Goal: Task Accomplishment & Management: Use online tool/utility

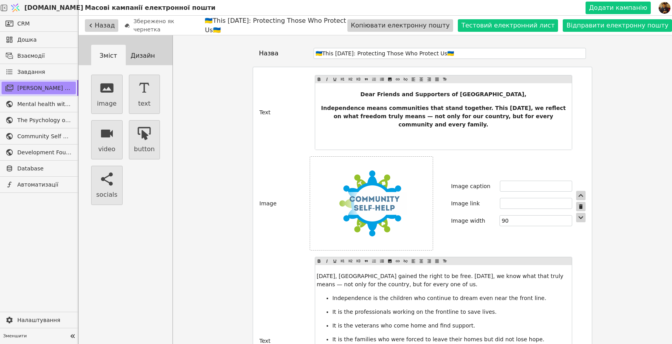
click at [389, 186] on img at bounding box center [371, 203] width 71 height 66
click at [407, 203] on input "file" at bounding box center [407, 203] width 0 height 0
click at [384, 188] on img at bounding box center [371, 203] width 71 height 66
click at [407, 203] on input "file" at bounding box center [407, 203] width 0 height 0
click at [389, 209] on img at bounding box center [371, 203] width 71 height 66
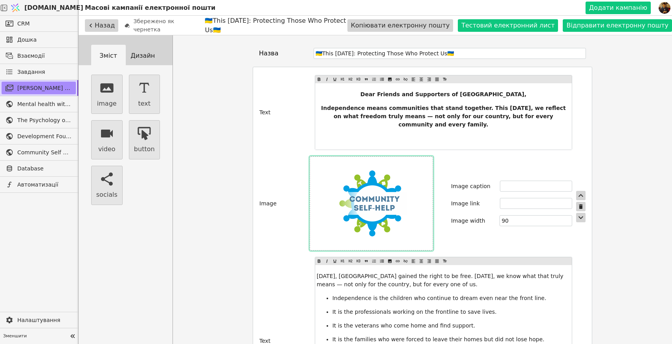
click at [407, 203] on input "file" at bounding box center [407, 203] width 0 height 0
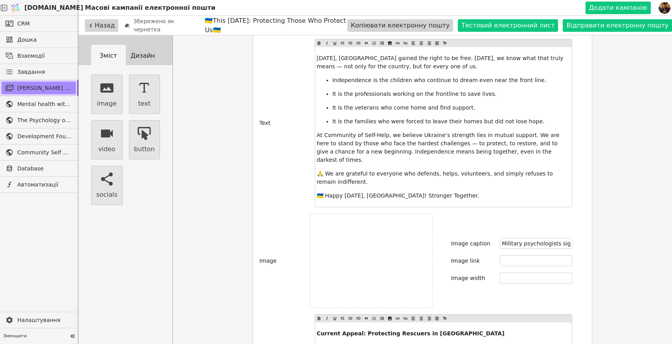
scroll to position [223, 0]
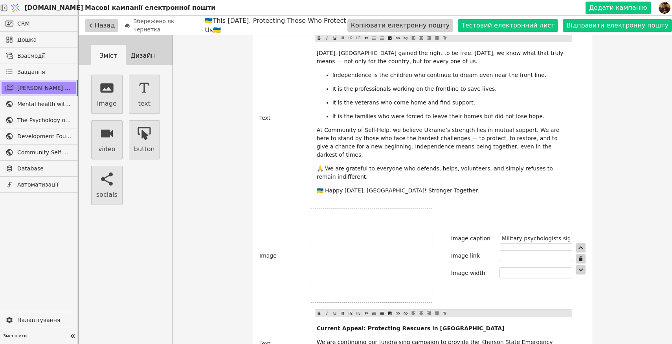
click at [403, 231] on label at bounding box center [371, 256] width 123 height 94
click at [371, 256] on input "file" at bounding box center [371, 256] width 0 height 0
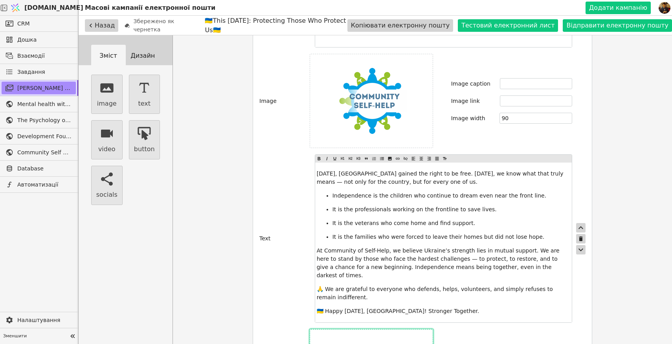
scroll to position [0, 0]
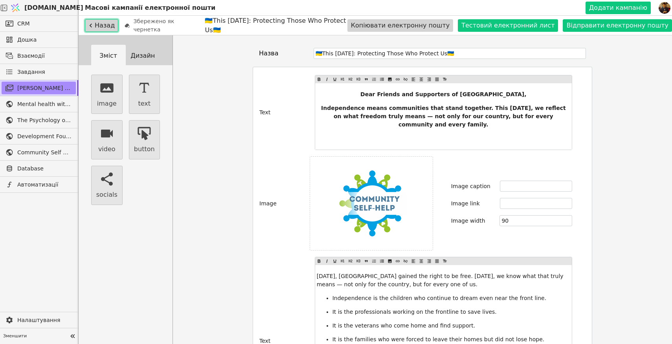
click at [103, 25] on button "Назад" at bounding box center [101, 25] width 33 height 13
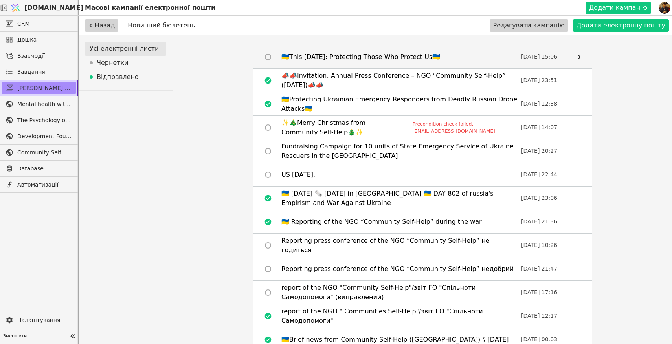
click at [429, 56] on div "🇺🇦This [DATE]: Protecting Those Who Protect Us🇺🇦" at bounding box center [360, 56] width 159 height 9
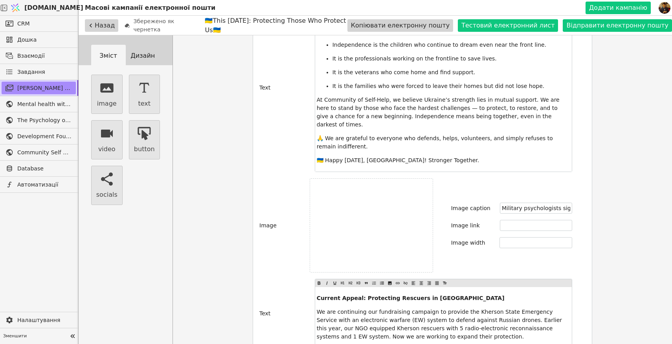
scroll to position [257, 0]
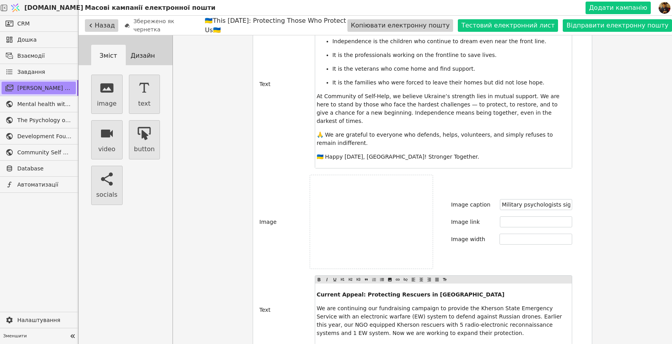
click at [412, 197] on label at bounding box center [371, 222] width 123 height 94
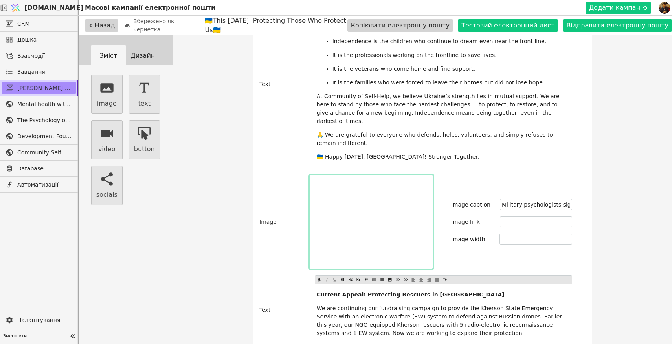
click at [371, 222] on input "file" at bounding box center [371, 222] width 0 height 0
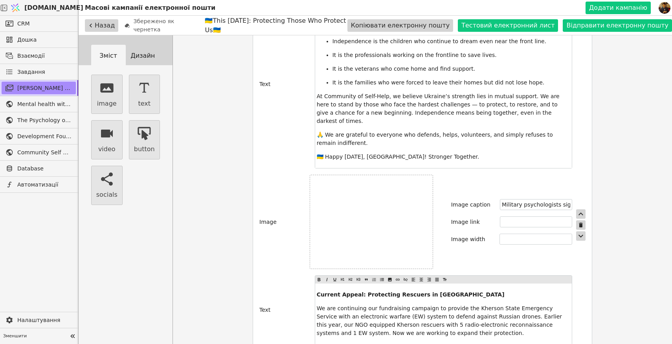
click at [413, 181] on label at bounding box center [371, 222] width 123 height 94
click at [371, 222] on input "file" at bounding box center [371, 222] width 0 height 0
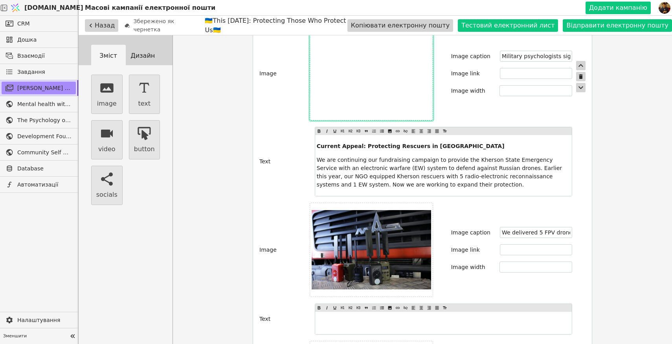
scroll to position [402, 0]
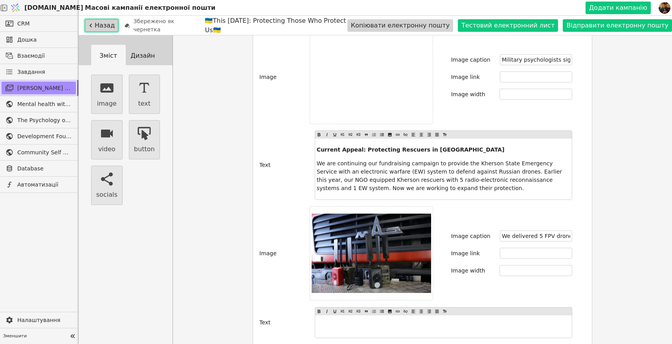
click at [99, 27] on button "Назад" at bounding box center [101, 25] width 33 height 13
